Goal: Find specific page/section: Find specific page/section

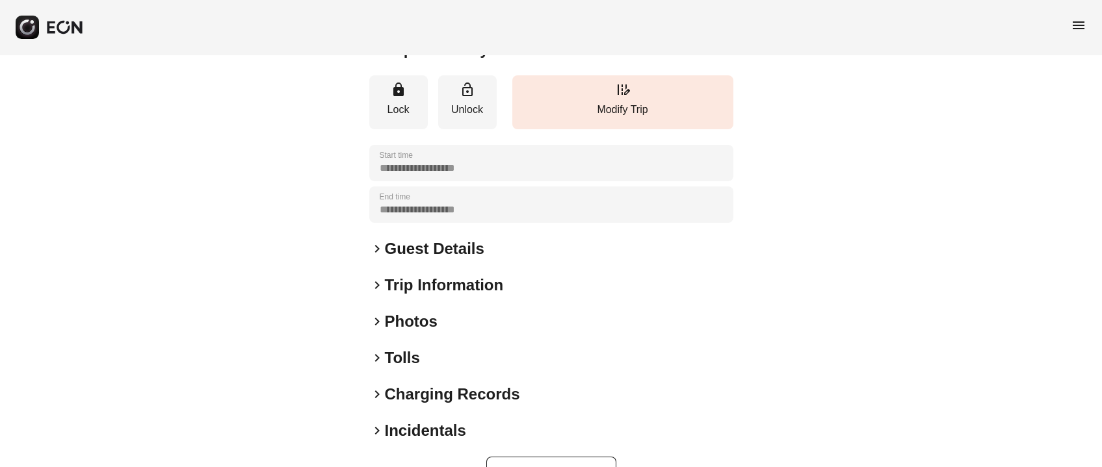
scroll to position [181, 0]
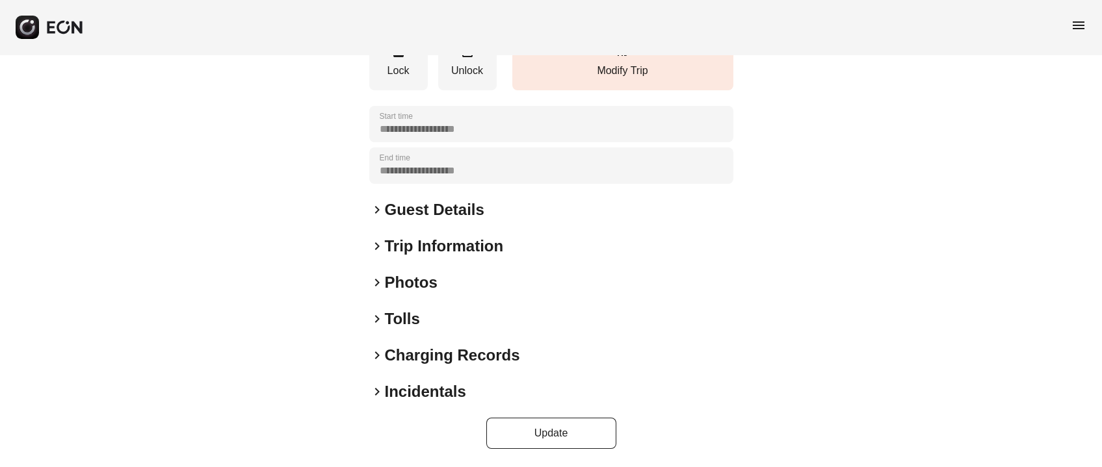
click at [424, 279] on h2 "Photos" at bounding box center [411, 282] width 53 height 21
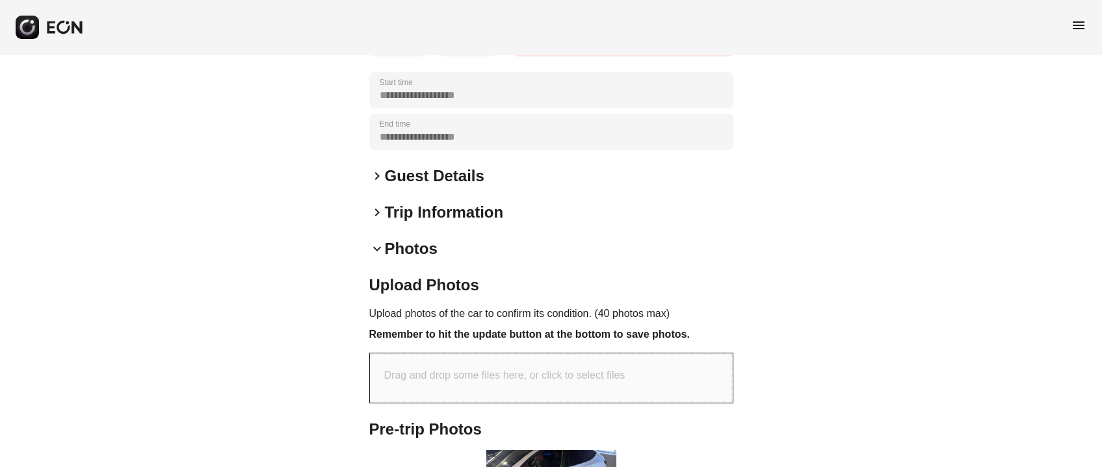
scroll to position [474, 0]
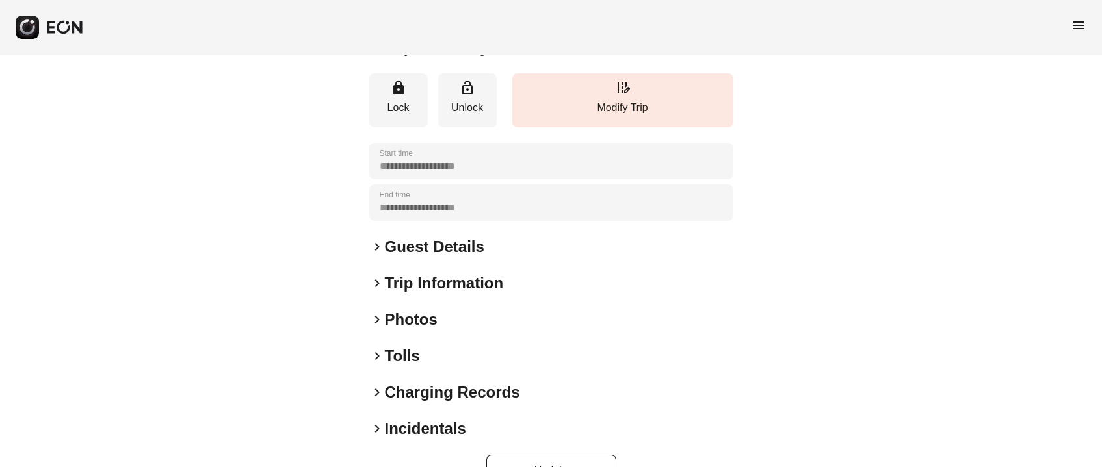
scroll to position [181, 0]
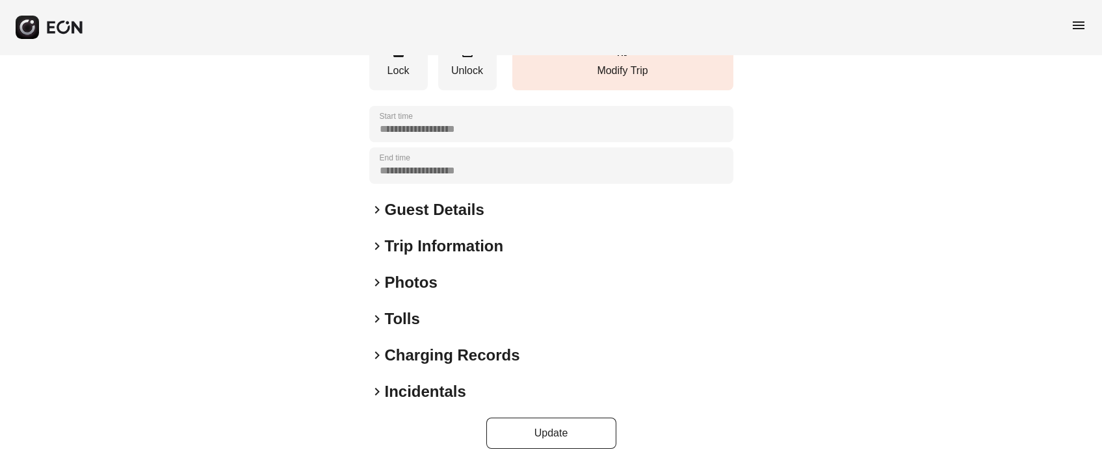
click at [394, 292] on h2 "Photos" at bounding box center [411, 282] width 53 height 21
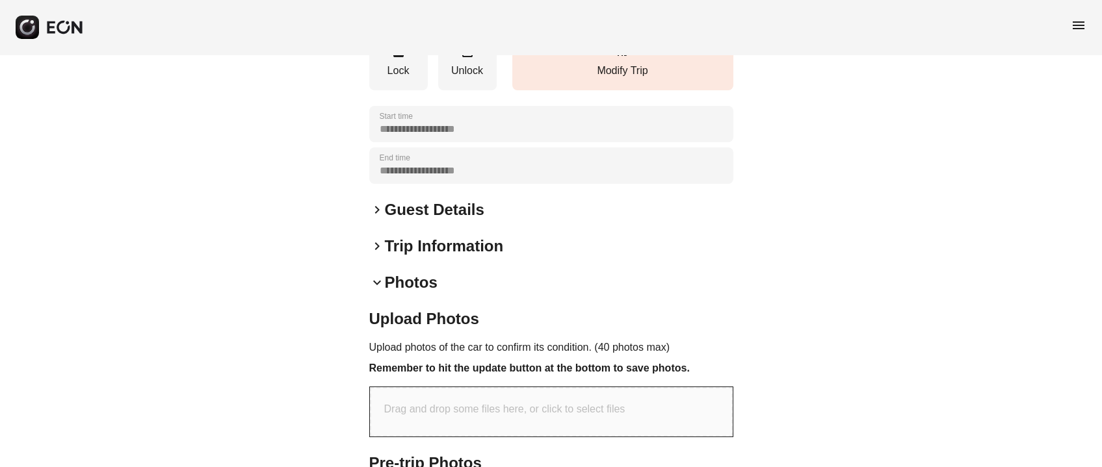
click at [398, 281] on h2 "Photos" at bounding box center [411, 282] width 53 height 21
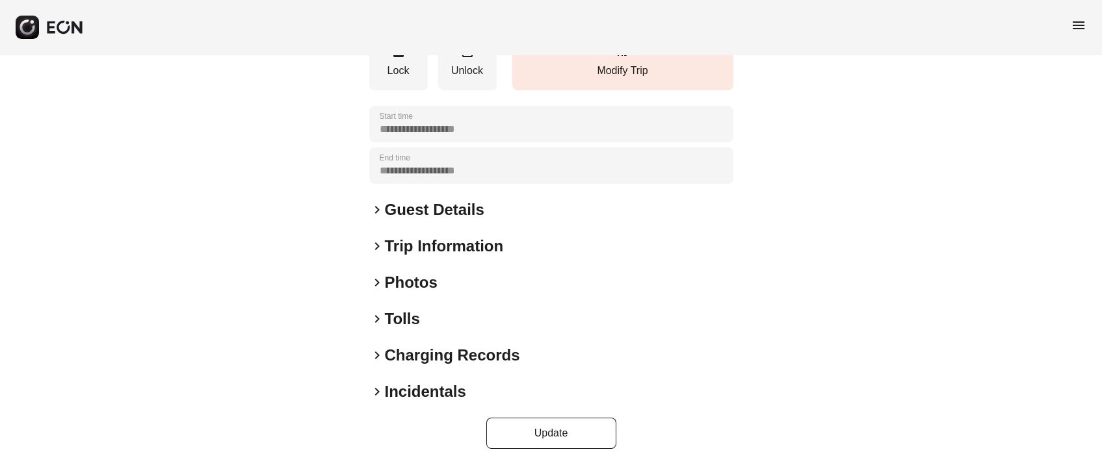
click at [404, 278] on h2 "Photos" at bounding box center [411, 282] width 53 height 21
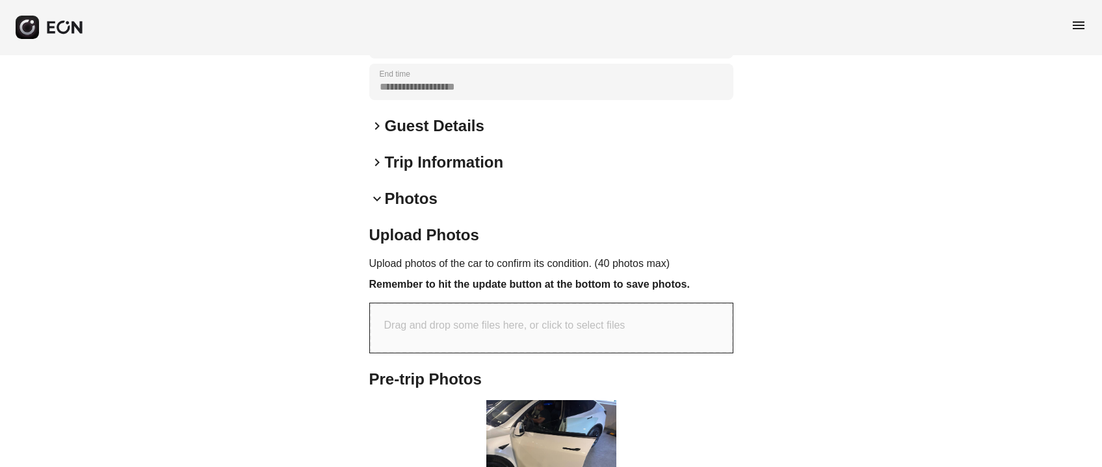
scroll to position [0, 0]
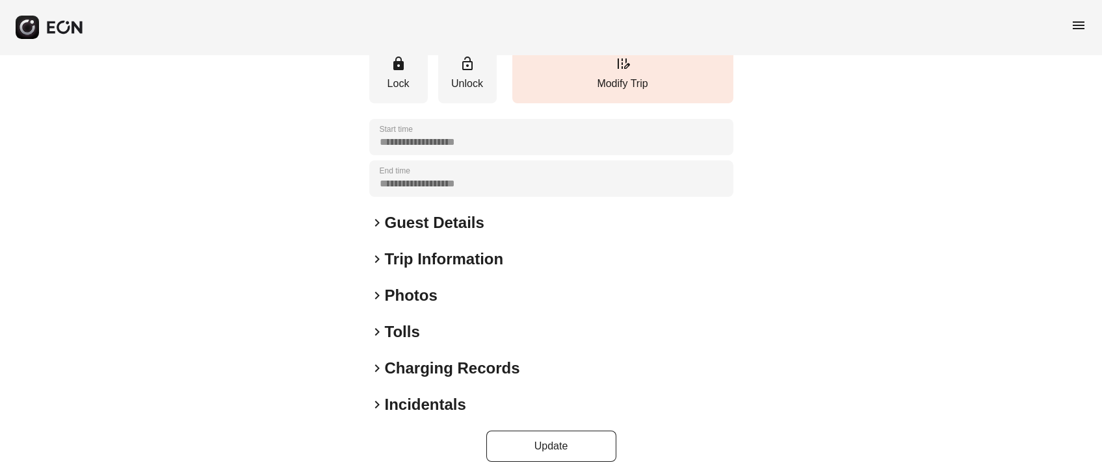
scroll to position [181, 0]
